Goal: Find specific page/section: Find specific page/section

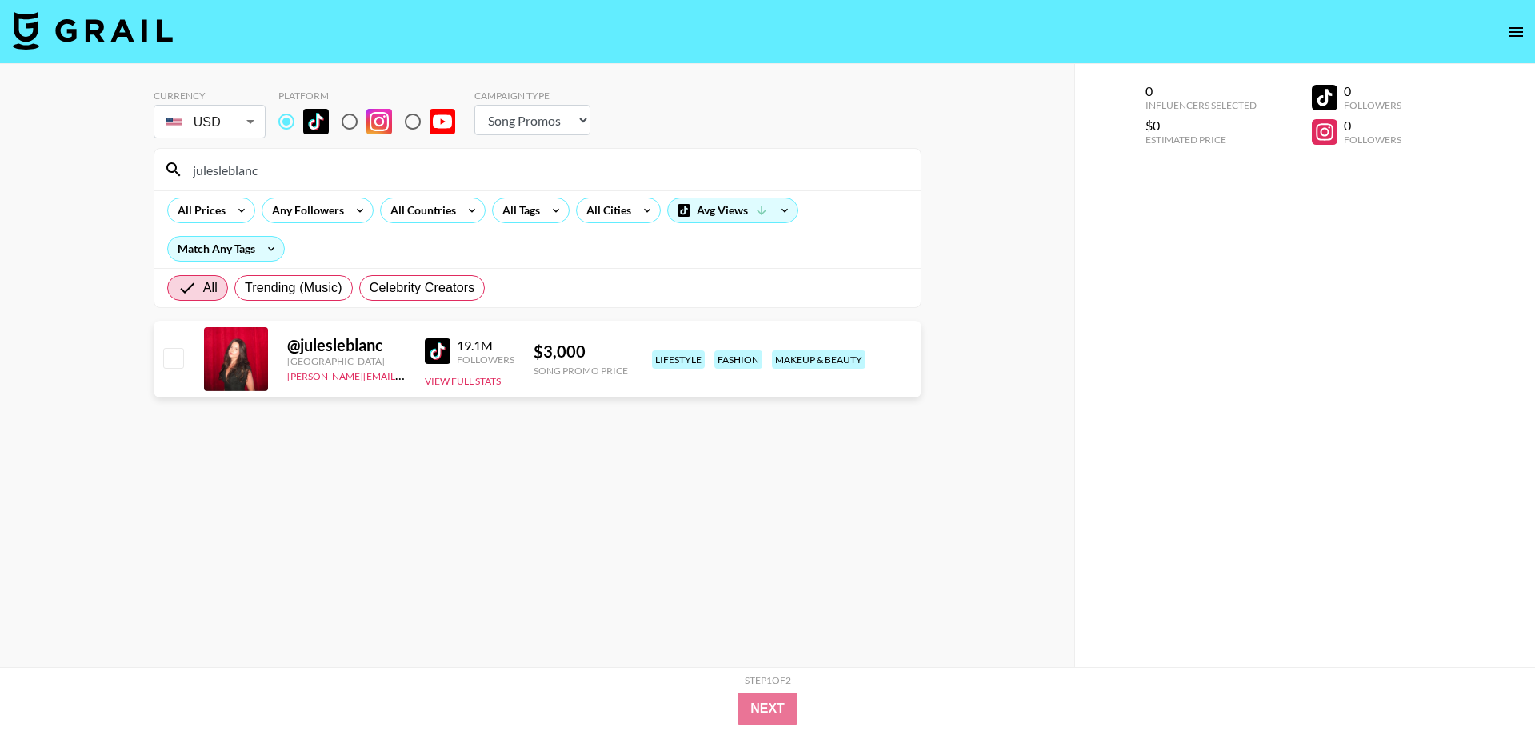
select select "Song"
click at [278, 180] on input "julesleblanc" at bounding box center [547, 170] width 728 height 26
paste input "andreacarmonaa"
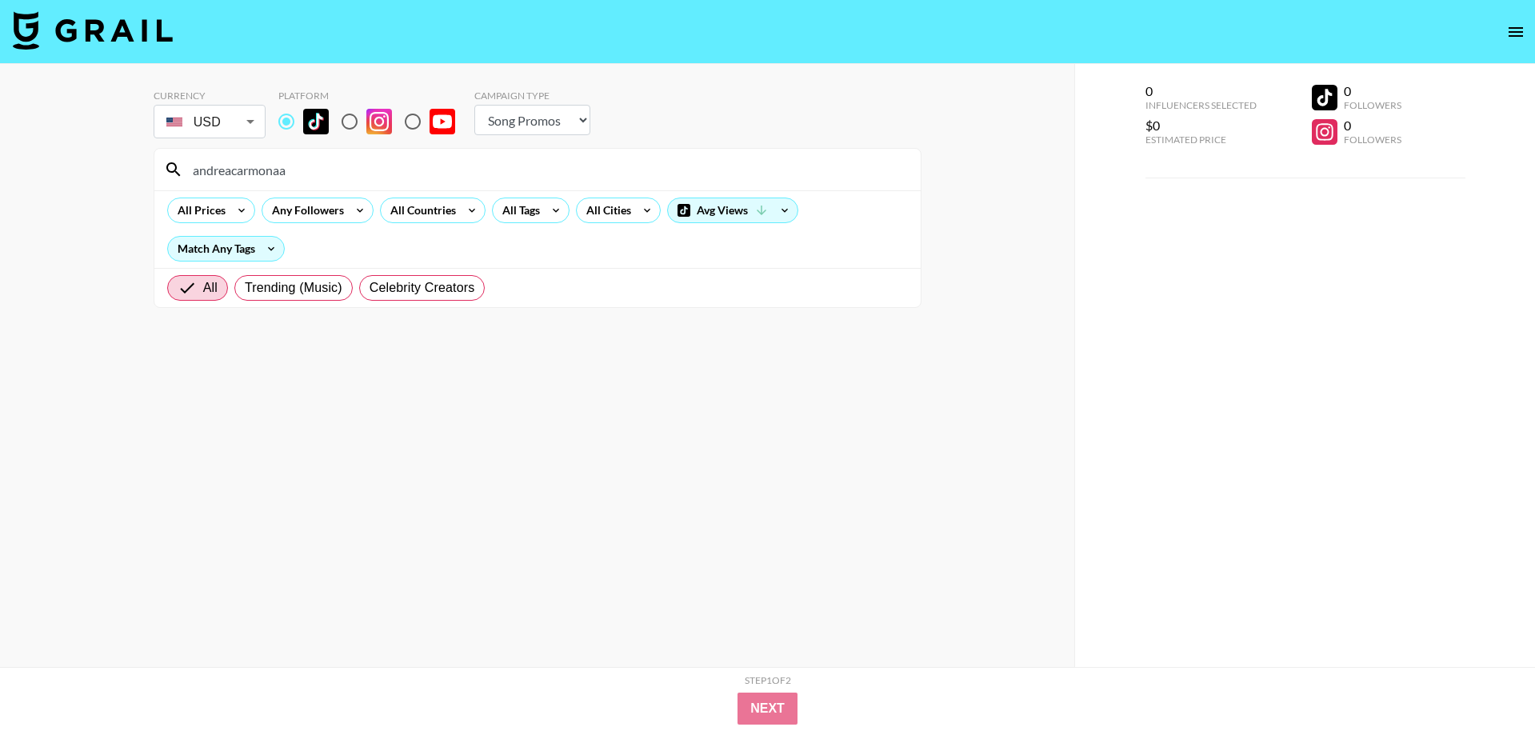
click at [314, 174] on input "andreacarmonaa" at bounding box center [547, 170] width 728 height 26
paste input "sydneypaight"
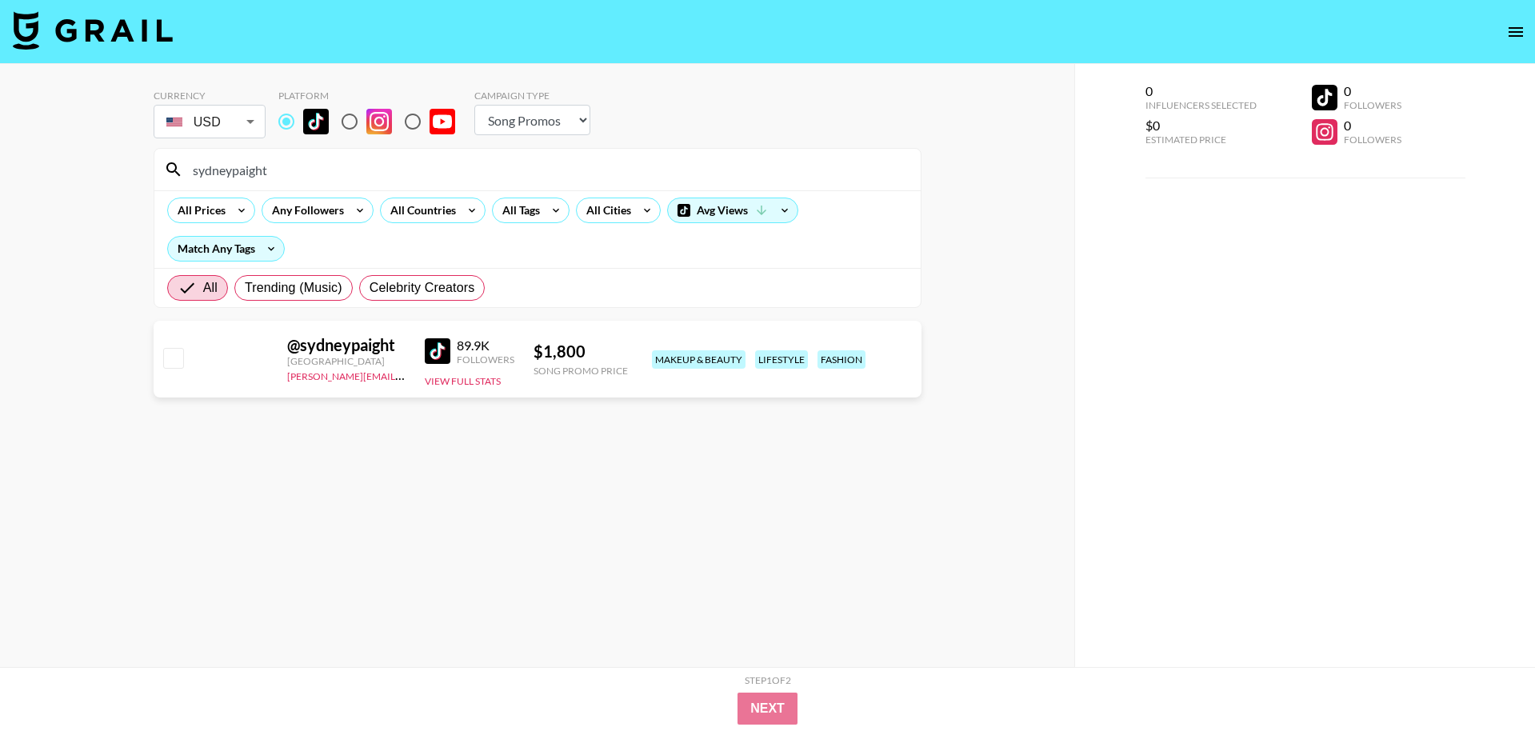
type input "sydneypaight"
